Goal: Information Seeking & Learning: Learn about a topic

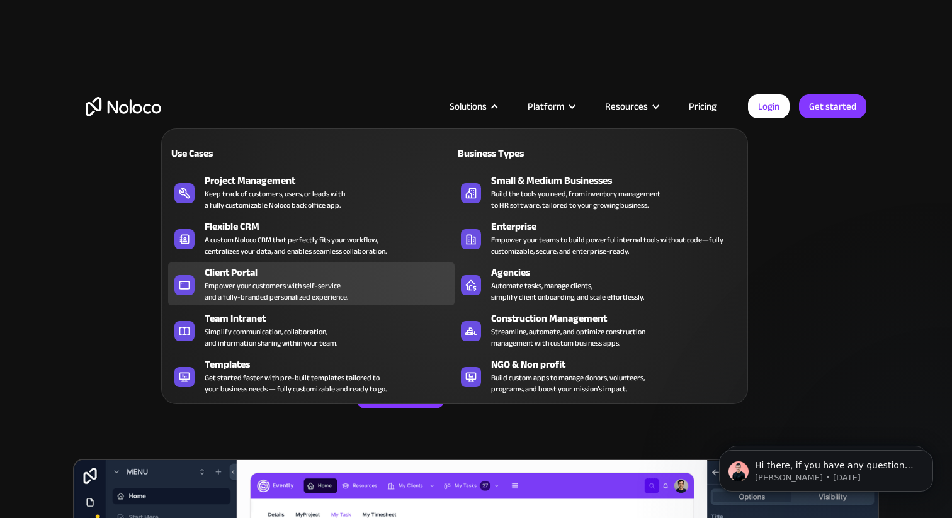
click at [271, 286] on div "Empower your customers with self-service and a fully-branded personalized exper…" at bounding box center [276, 291] width 143 height 23
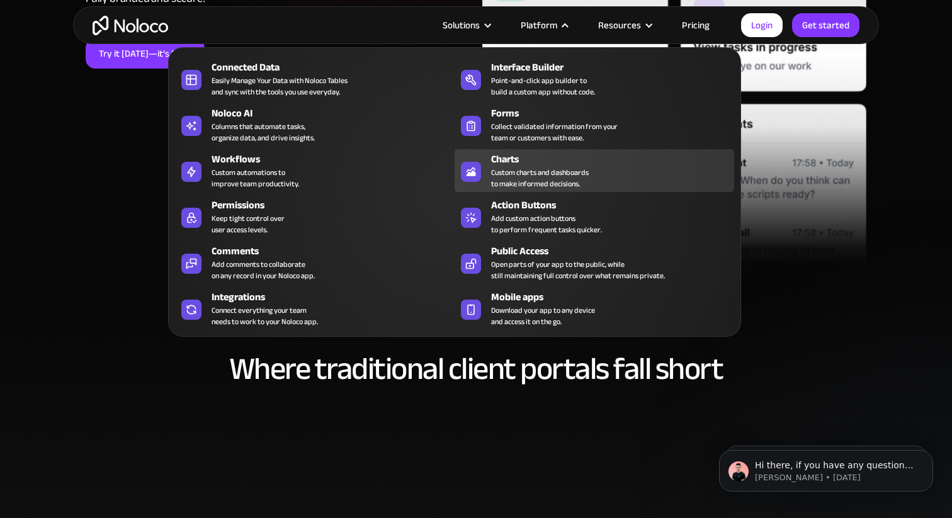
scroll to position [819, 0]
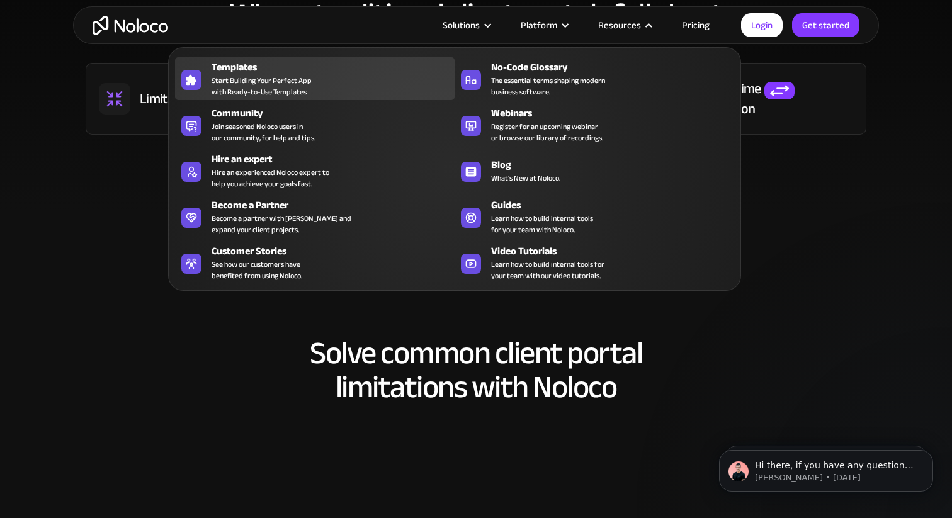
click at [249, 62] on div "Templates" at bounding box center [335, 67] width 249 height 15
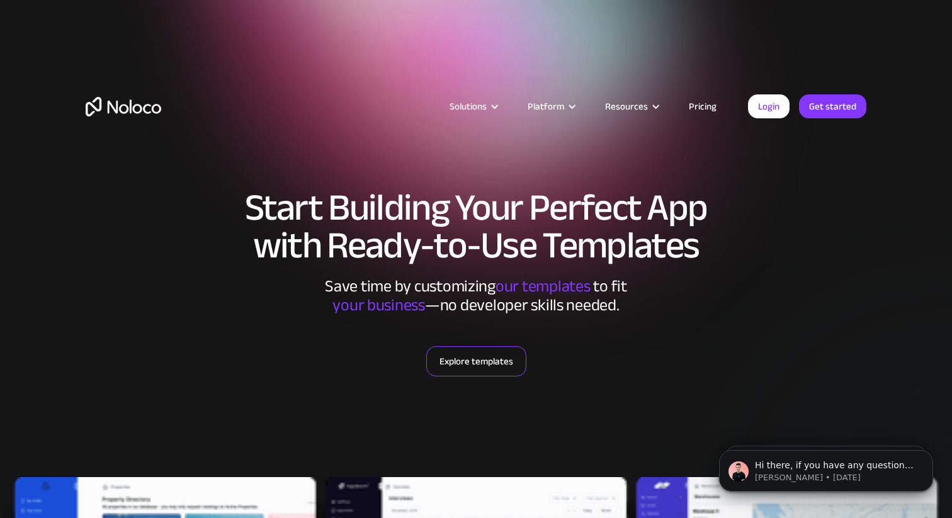
click at [466, 356] on link "Explore templates" at bounding box center [476, 361] width 100 height 30
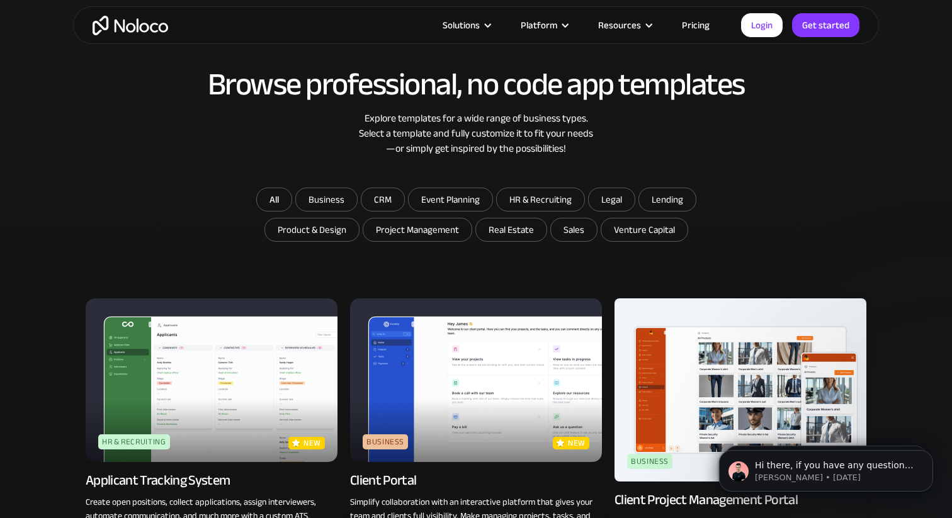
scroll to position [734, 0]
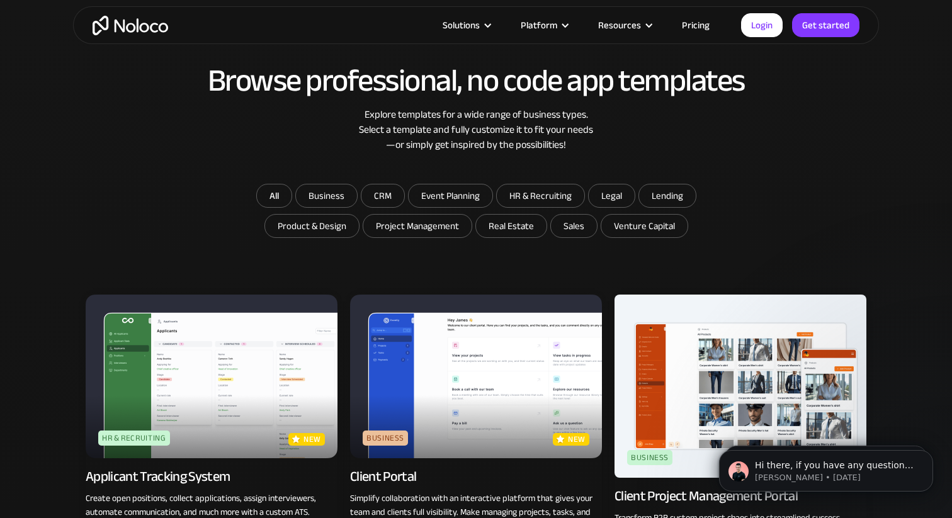
click at [466, 356] on img at bounding box center [476, 377] width 252 height 164
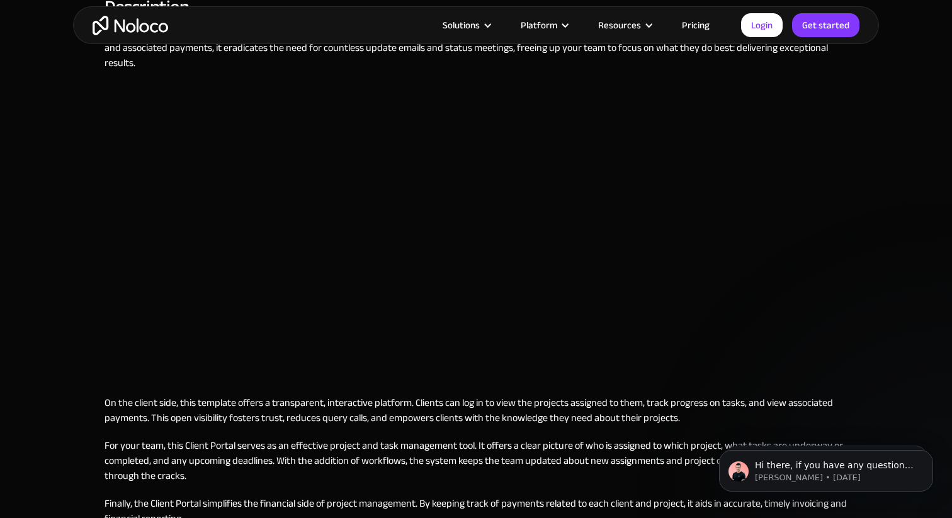
scroll to position [600, 0]
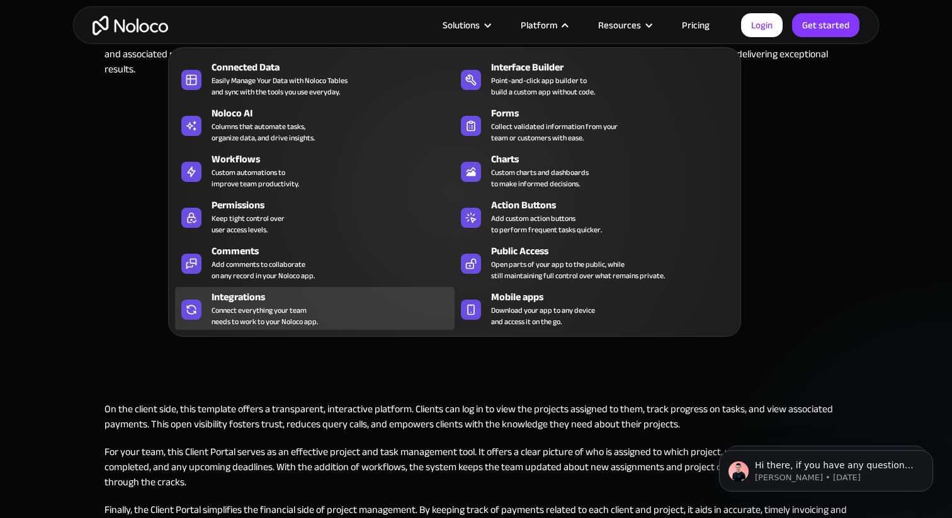
click at [227, 306] on div "Connect everything your team needs to work to your Noloco app." at bounding box center [264, 316] width 106 height 23
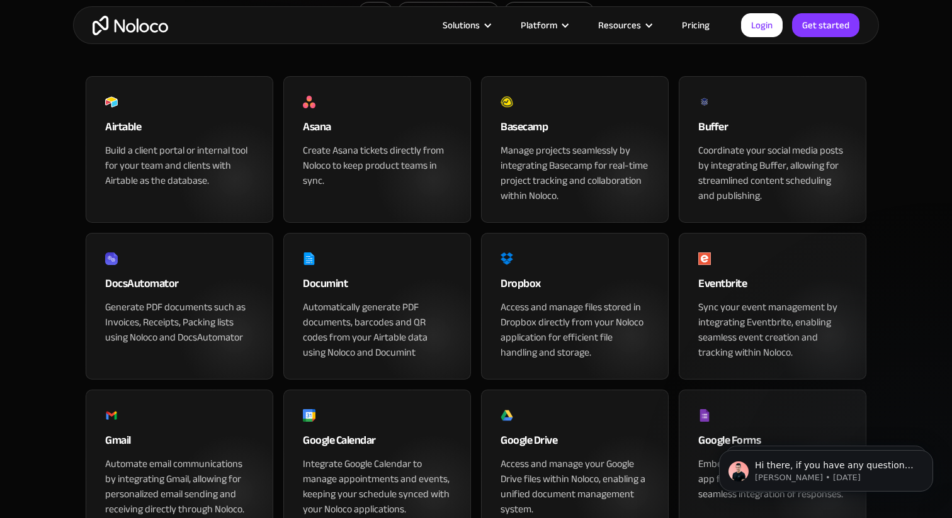
scroll to position [1234, 0]
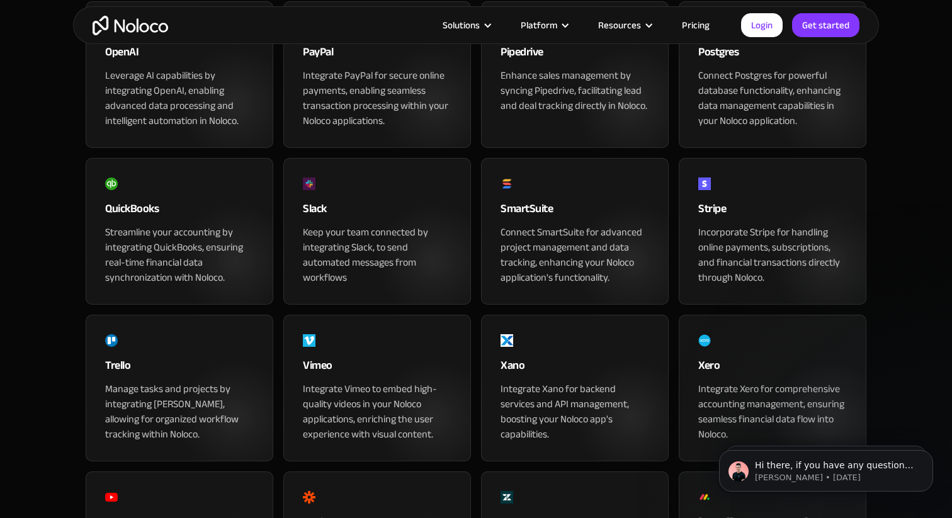
click at [766, 285] on div "Incorporate Stripe for handling online payments, subscriptions, and financial t…" at bounding box center [772, 255] width 149 height 60
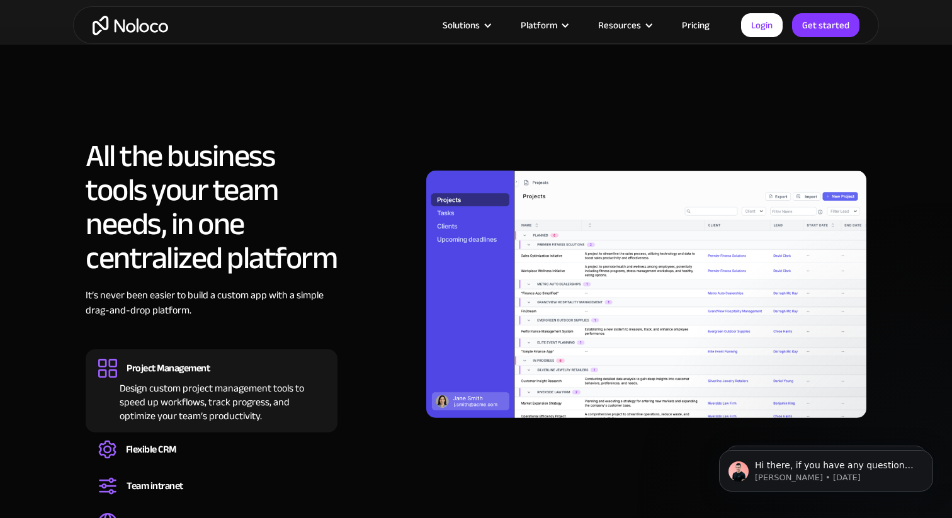
scroll to position [1057, 0]
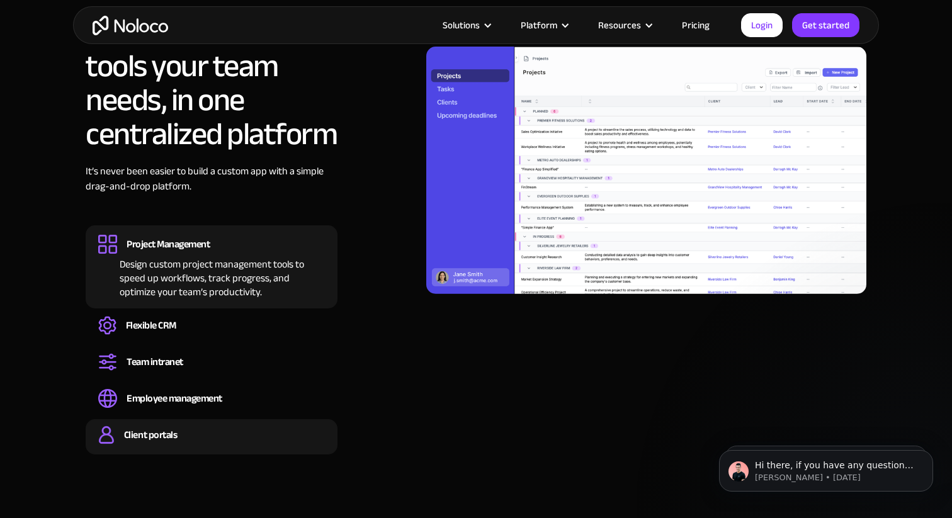
click at [174, 425] on div "Client portals Build a secure, fully-branded, and personalized client portal th…" at bounding box center [212, 436] width 252 height 35
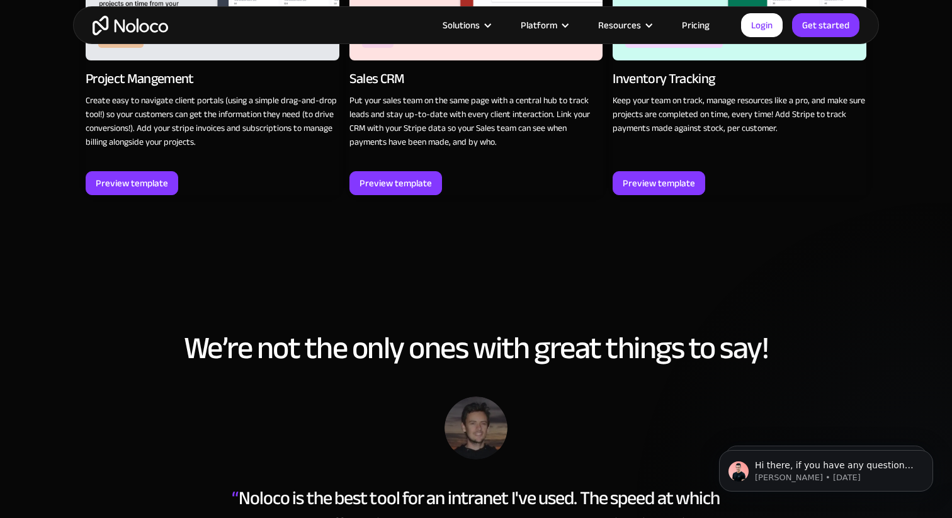
scroll to position [1903, 0]
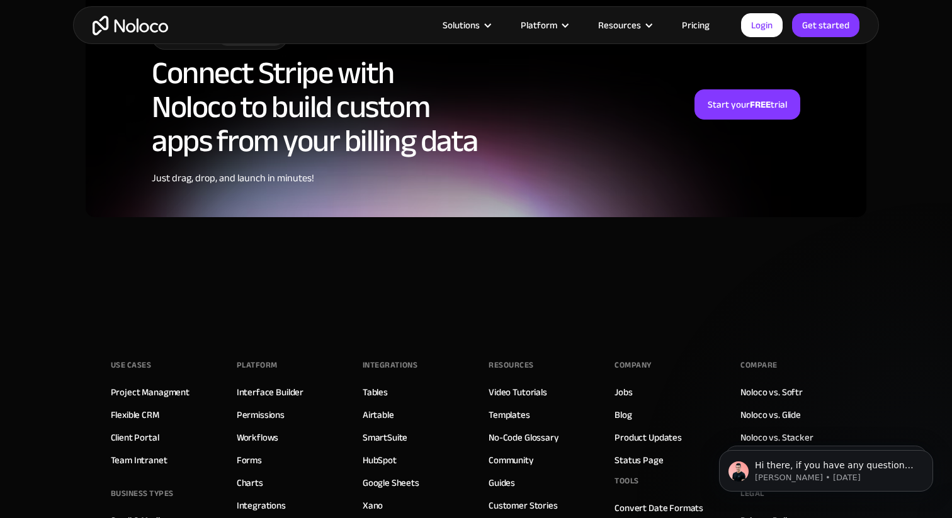
scroll to position [3446, 0]
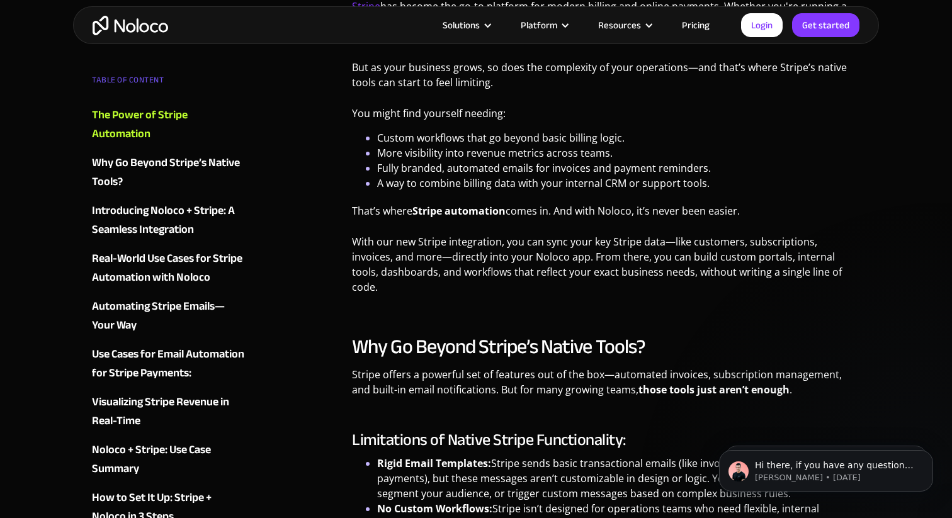
scroll to position [731, 0]
